Goal: Information Seeking & Learning: Learn about a topic

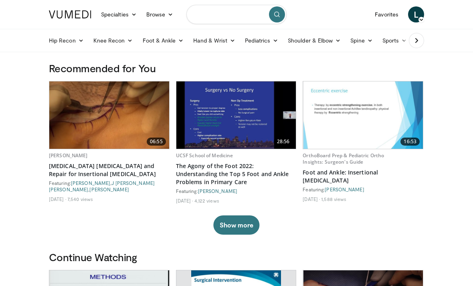
click at [219, 14] on input "Search topics, interventions" at bounding box center [236, 14] width 100 height 19
type input "**********"
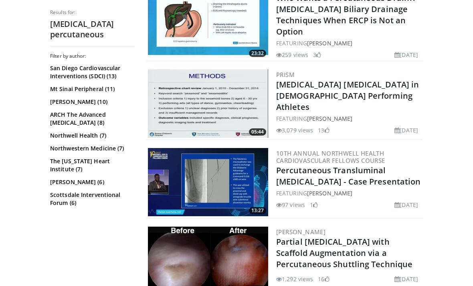
scroll to position [1476, 0]
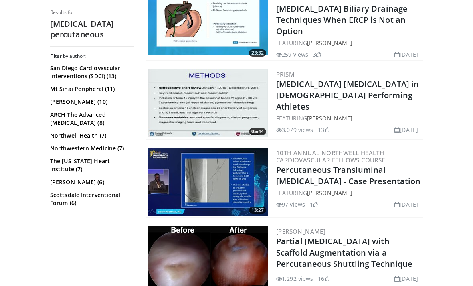
click at [210, 98] on img at bounding box center [208, 103] width 120 height 68
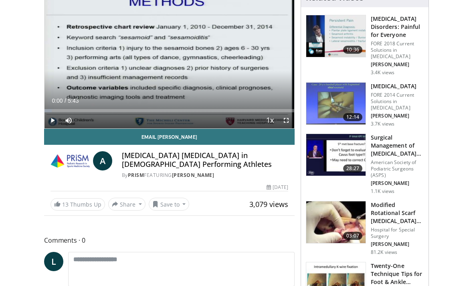
scroll to position [74, 0]
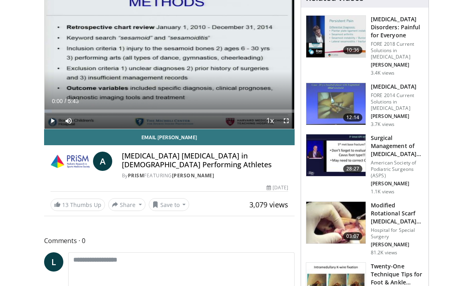
click at [336, 160] on img at bounding box center [335, 155] width 59 height 42
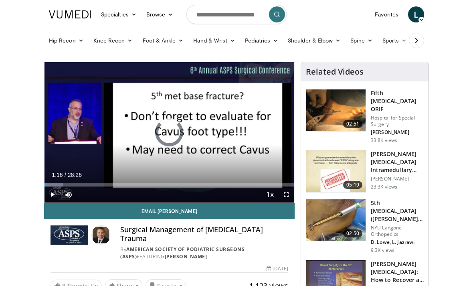
click at [56, 181] on div "Loaded : 7.53%" at bounding box center [170, 183] width 250 height 8
